Goal: Transaction & Acquisition: Purchase product/service

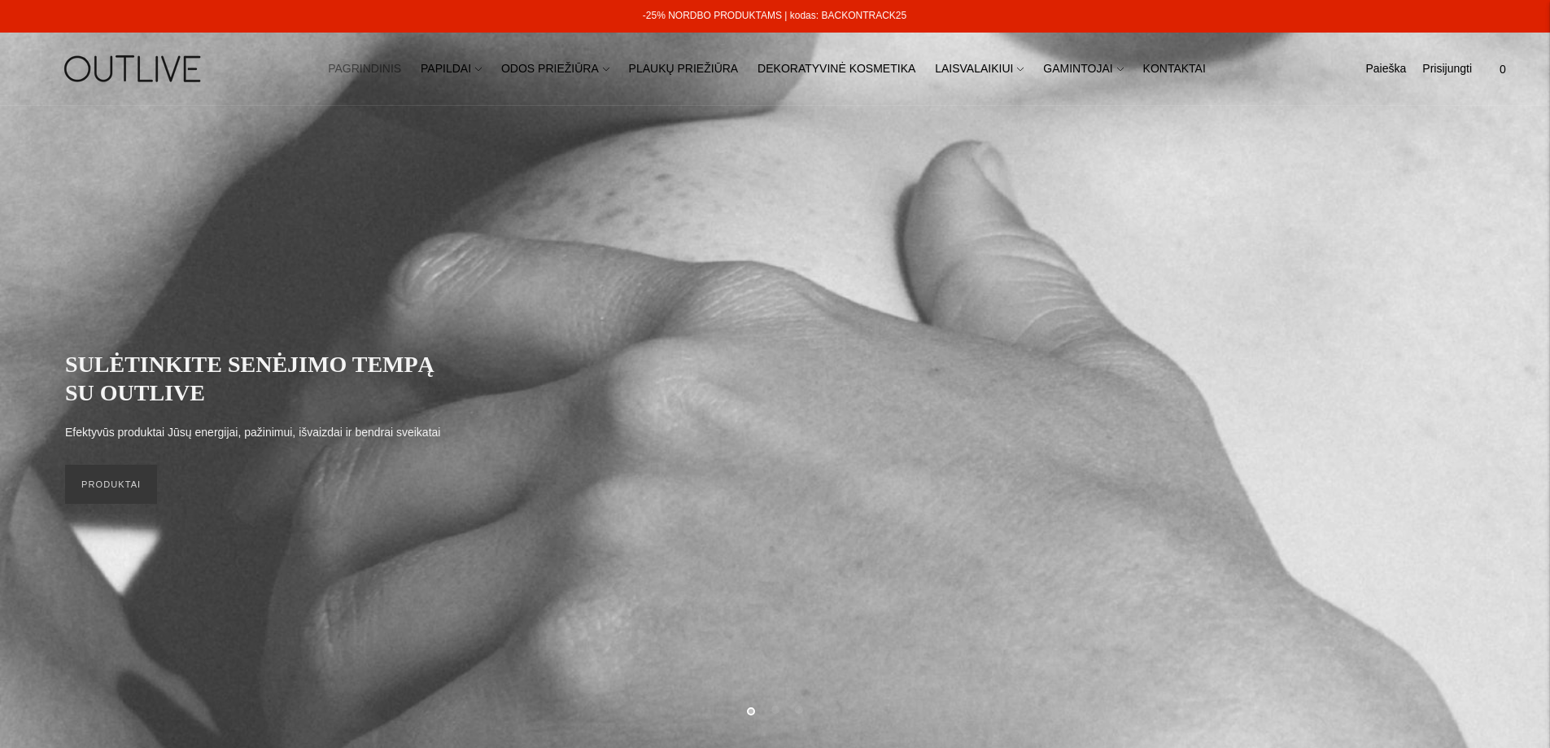
click at [482, 64] on link "PAPILDAI" at bounding box center [451, 69] width 61 height 36
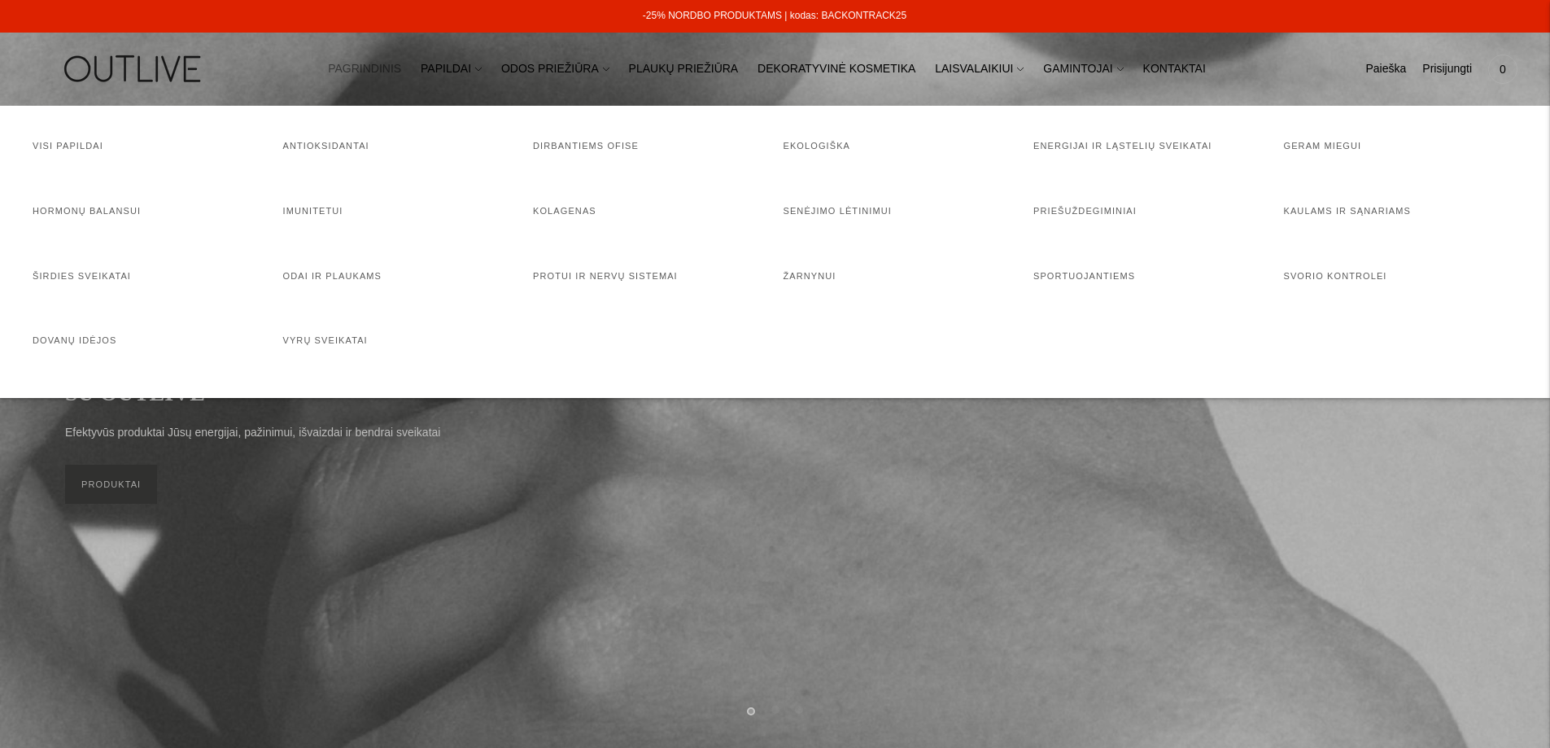
click at [1355, 67] on div "Paieška Išvalyti [GEOGRAPHIC_DATA] 0" at bounding box center [1395, 69] width 244 height 56
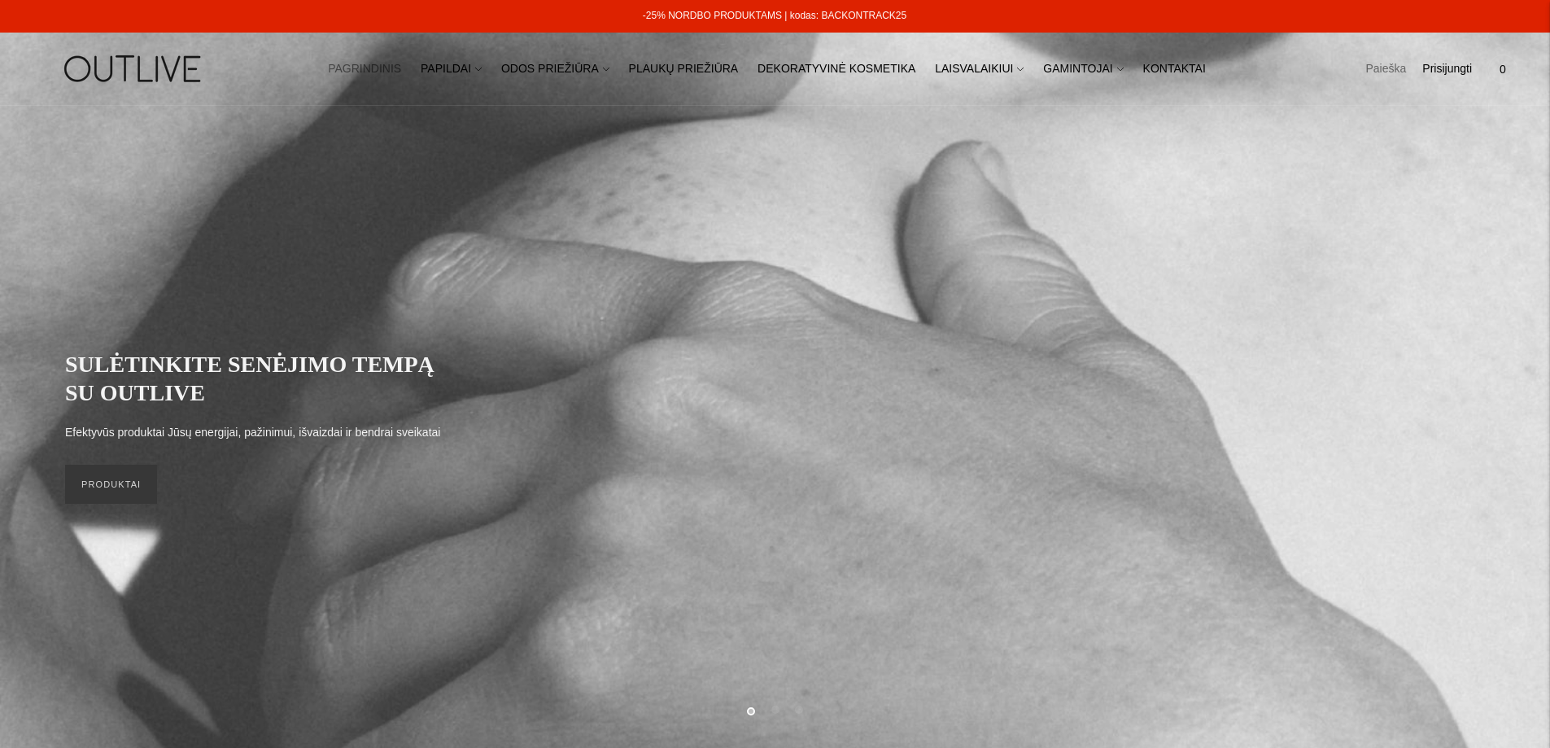
click at [1385, 72] on link "Paieška" at bounding box center [1385, 69] width 41 height 36
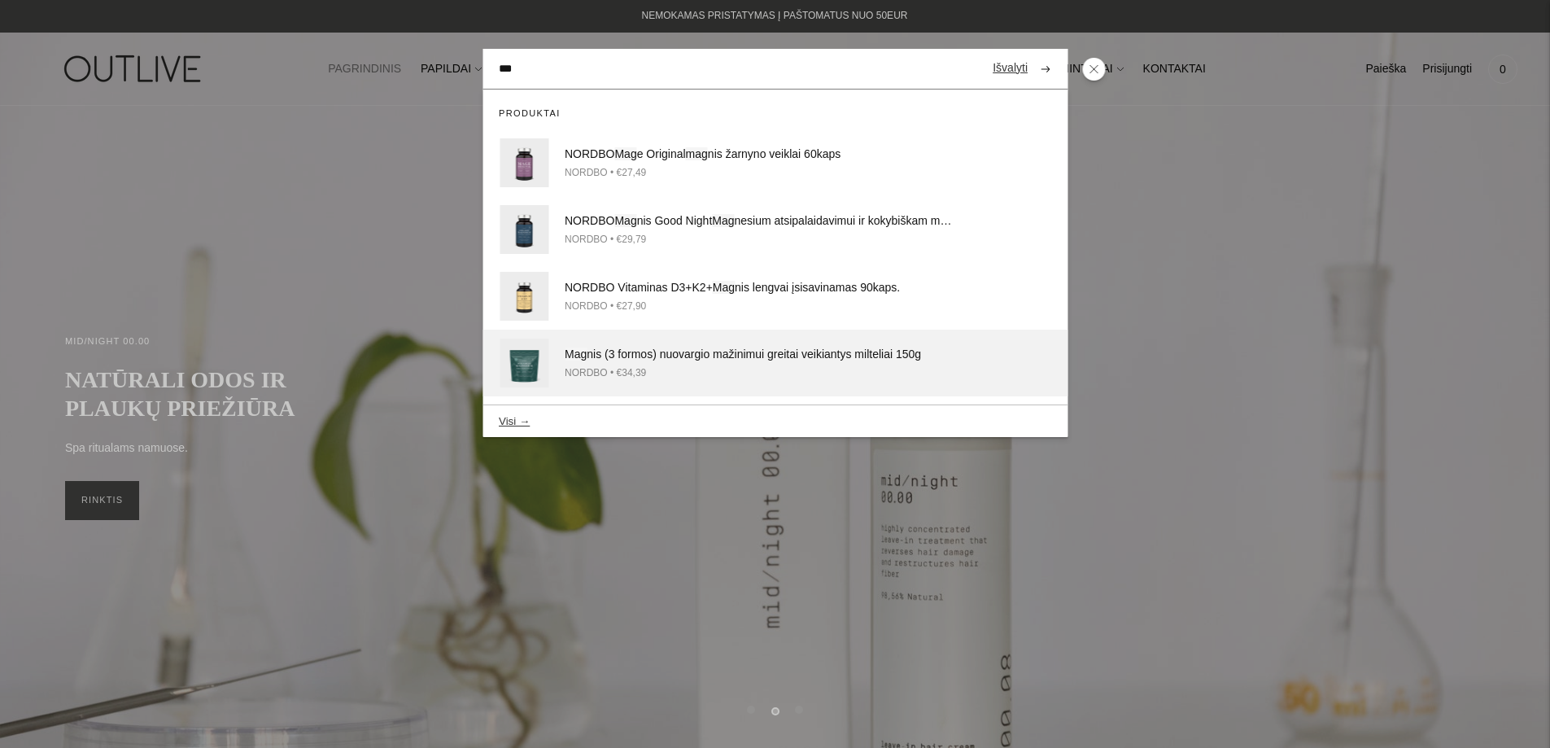
type input "***"
click at [709, 378] on div "NORDBO • €34,39" at bounding box center [759, 372] width 389 height 17
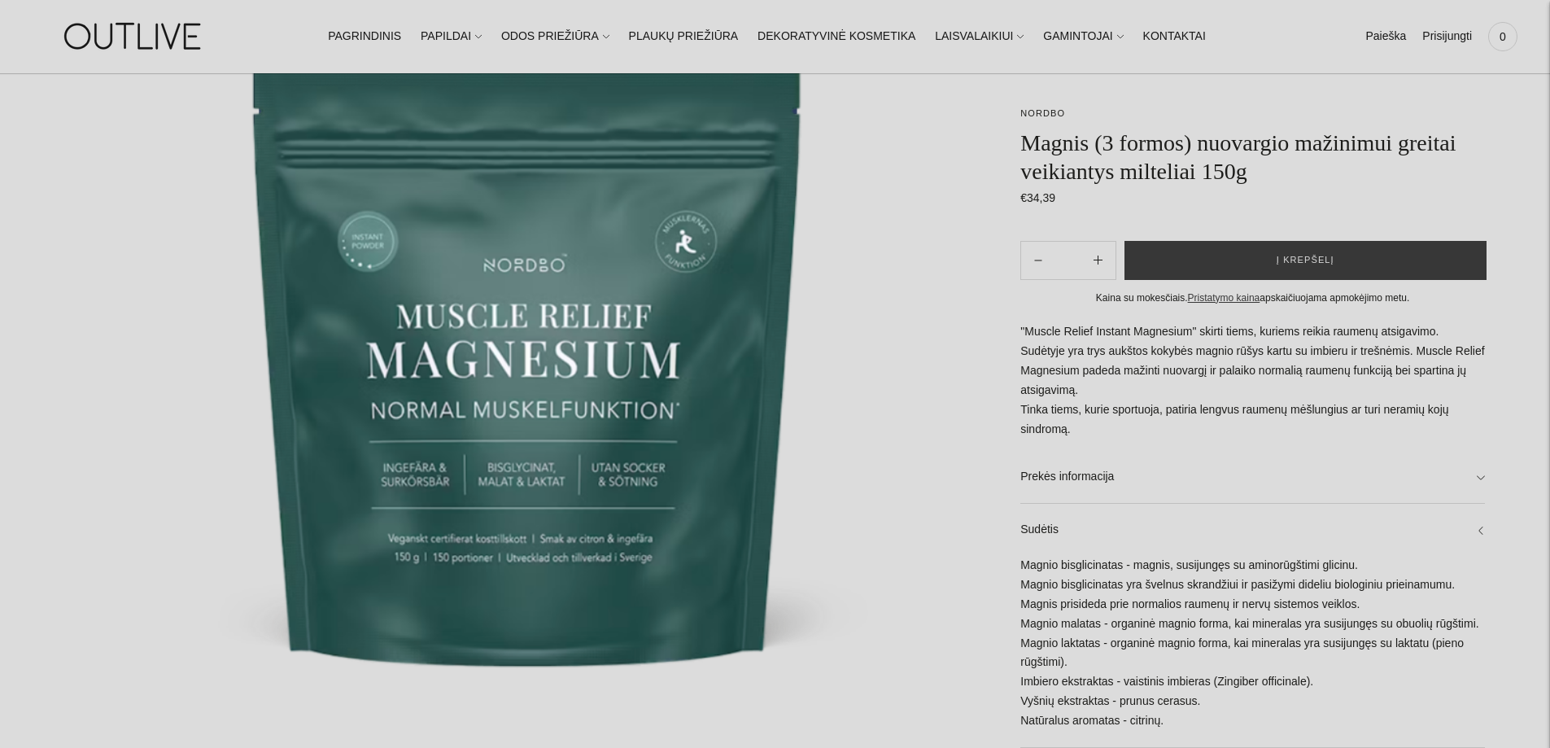
click at [1019, 561] on div "**********" at bounding box center [1236, 670] width 497 height 1651
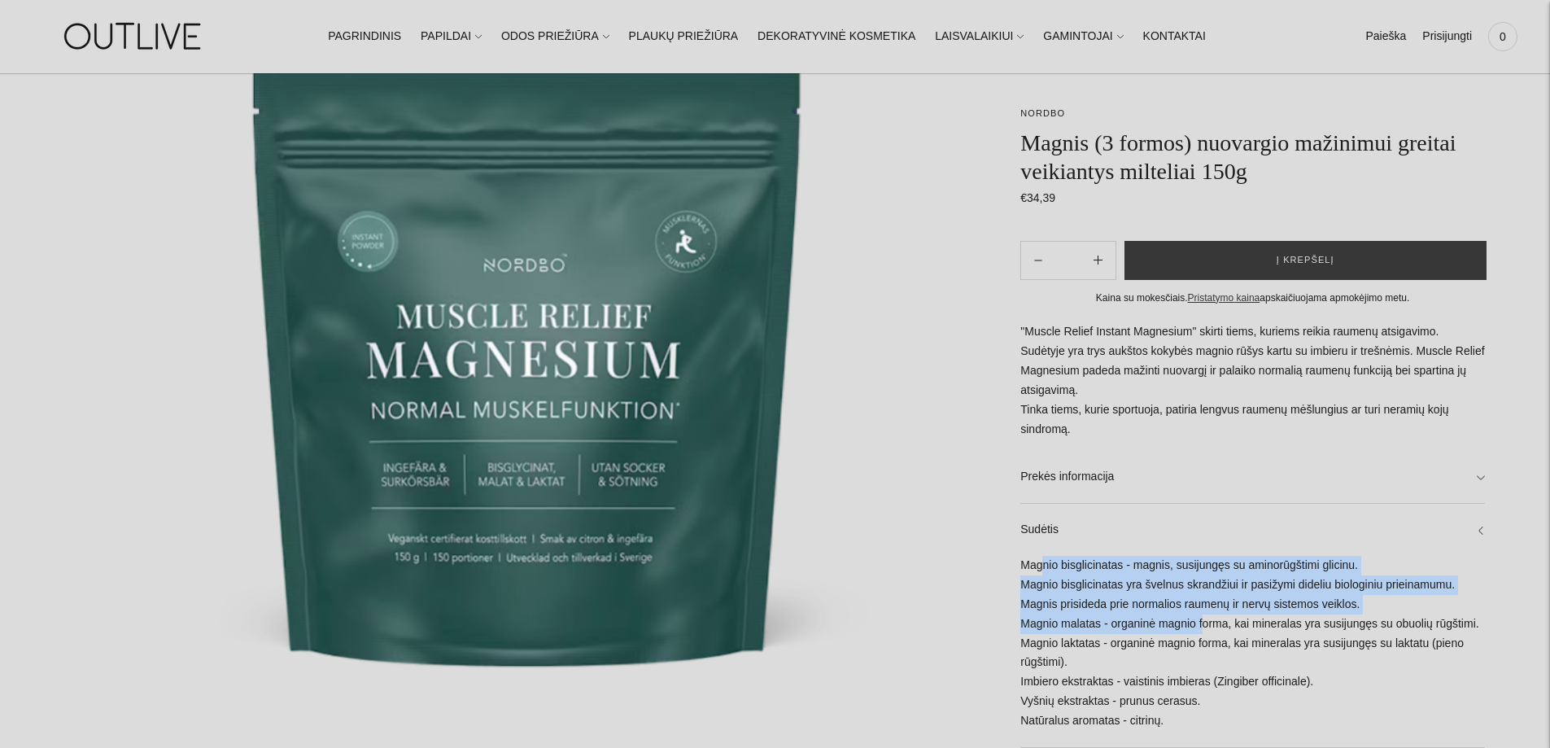
drag, startPoint x: 1045, startPoint y: 558, endPoint x: 1202, endPoint y: 632, distance: 173.6
click at [1202, 632] on div "Magnio bisglicinatas - magnis, susijungęs su aminorūgštimi glicinu. Magnio bisg…" at bounding box center [1252, 651] width 465 height 191
click at [1115, 594] on div "Magnio bisglicinatas - magnis, susijungęs su aminorūgštimi glicinu. Magnio bisg…" at bounding box center [1252, 651] width 465 height 191
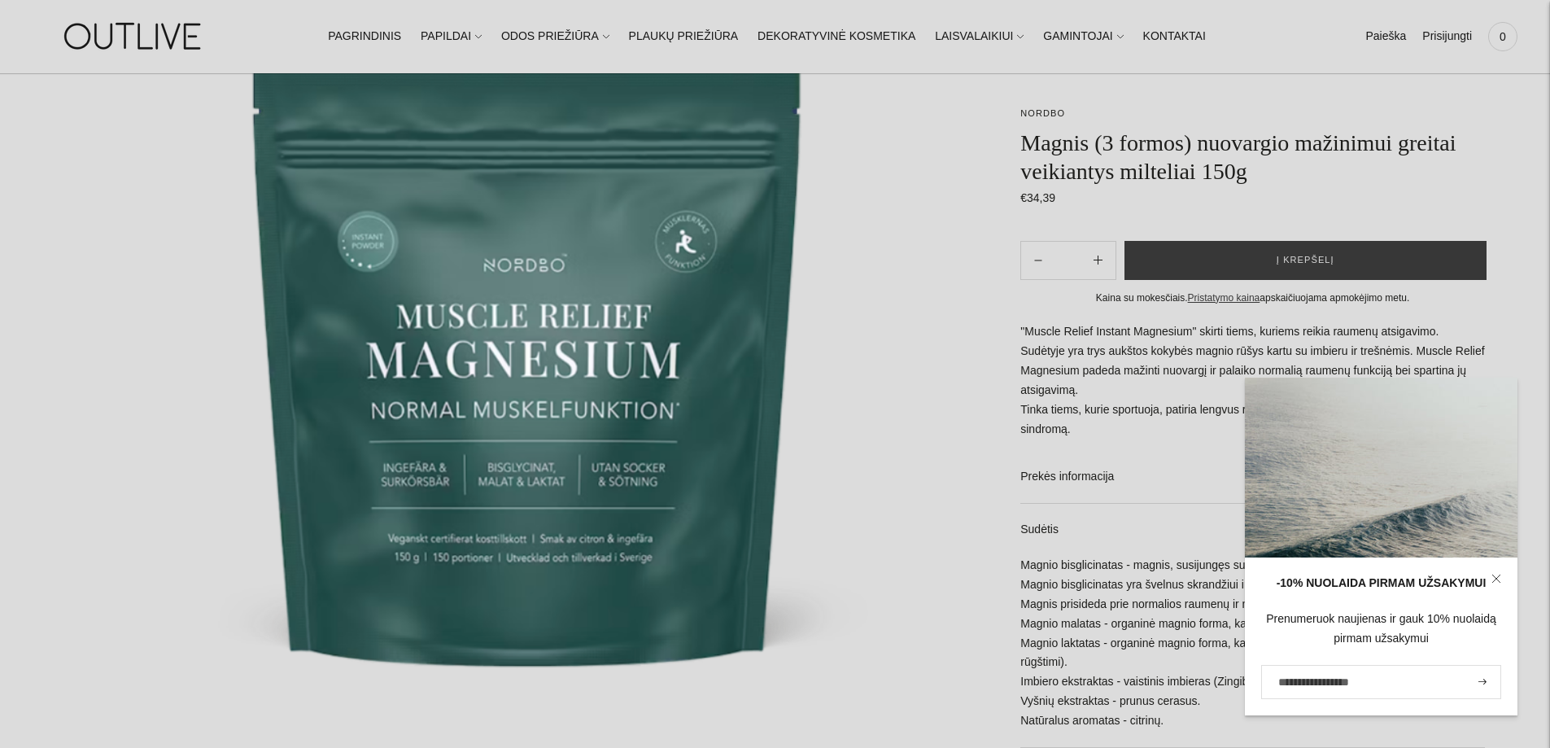
drag, startPoint x: 1507, startPoint y: 578, endPoint x: 1500, endPoint y: 605, distance: 27.6
click at [1507, 581] on link at bounding box center [1496, 578] width 42 height 42
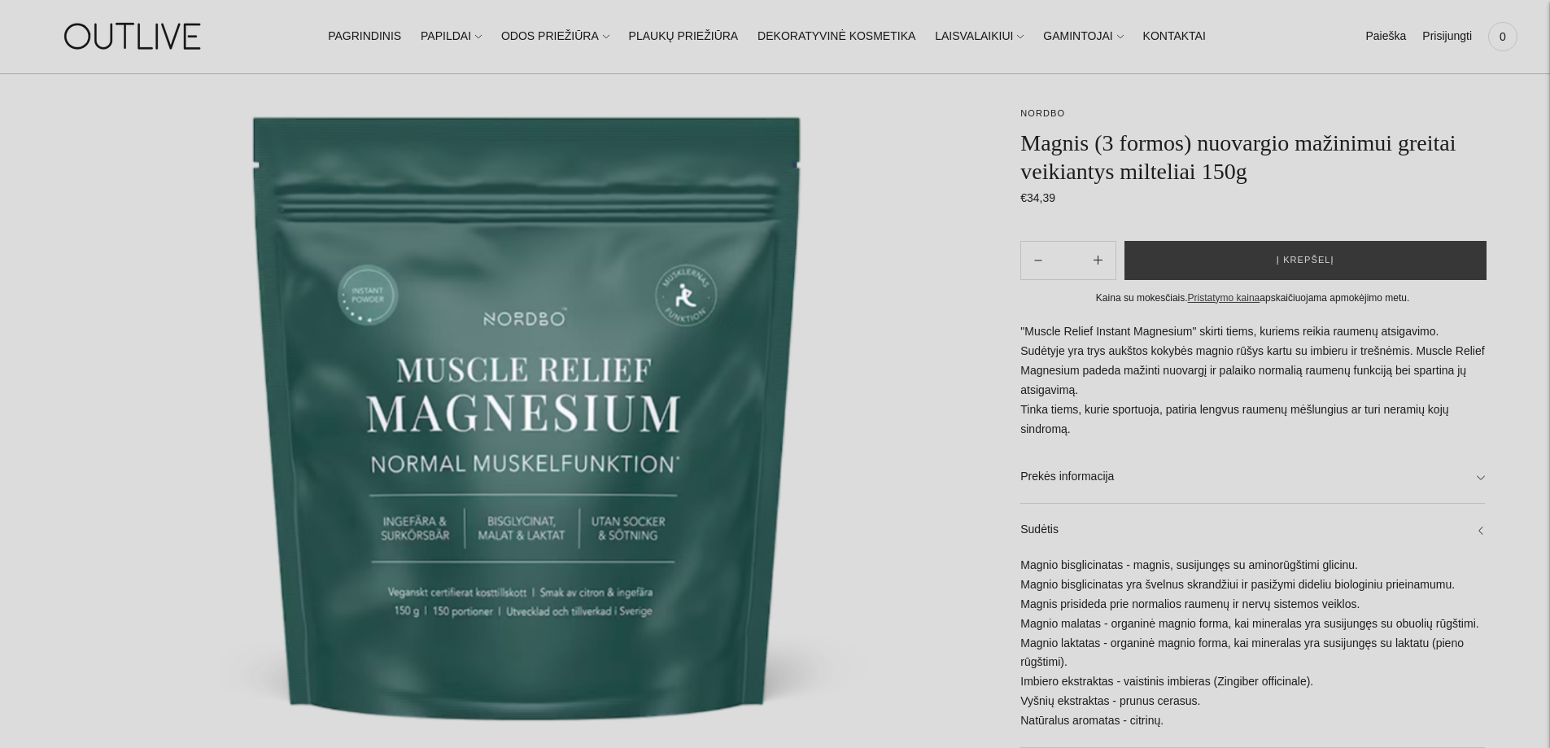
scroll to position [244, 0]
